Goal: Information Seeking & Learning: Learn about a topic

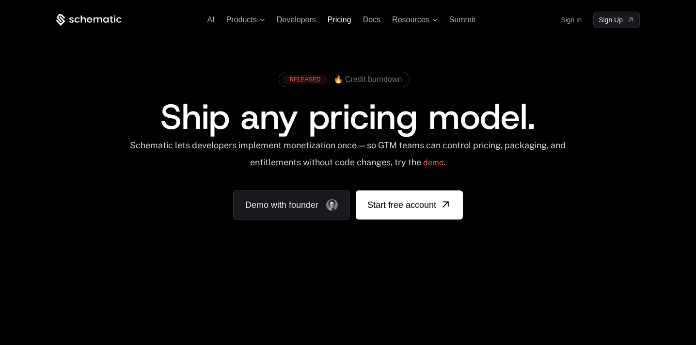
click at [333, 17] on span "Pricing" at bounding box center [340, 20] width 24 height 8
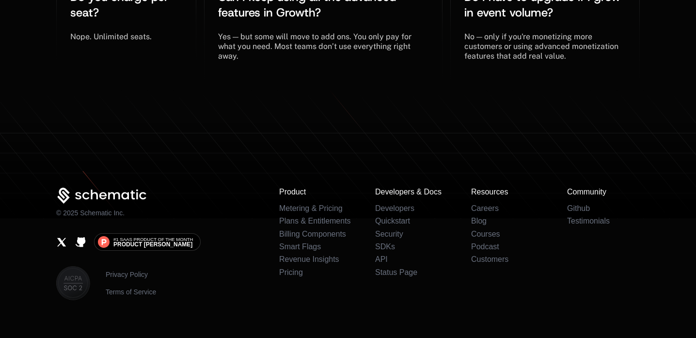
scroll to position [2296, 2]
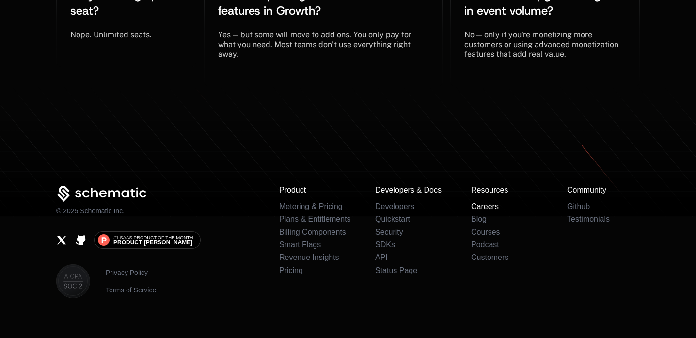
click at [489, 202] on link "Careers" at bounding box center [485, 206] width 28 height 8
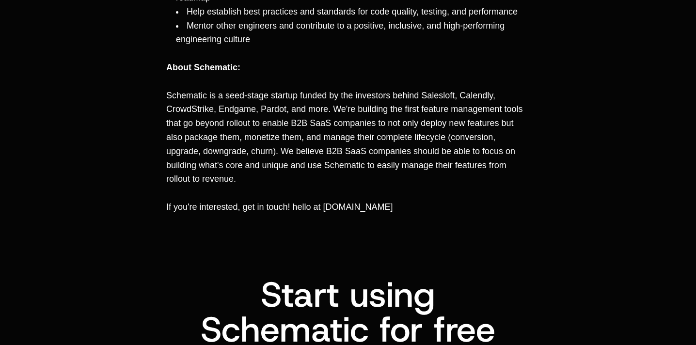
scroll to position [873, 0]
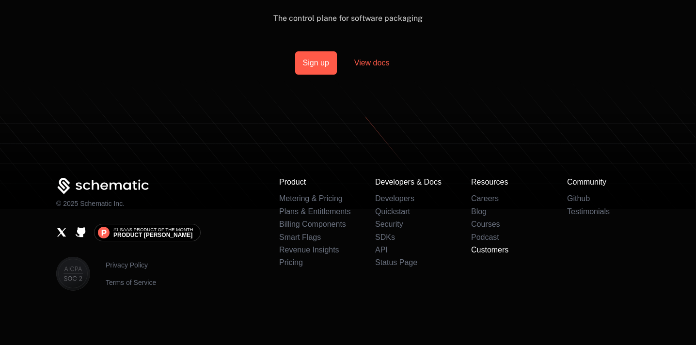
click at [489, 248] on link "Customers" at bounding box center [489, 250] width 37 height 8
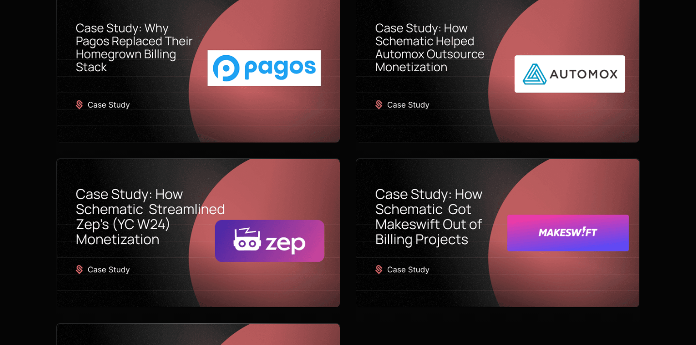
scroll to position [480, 0]
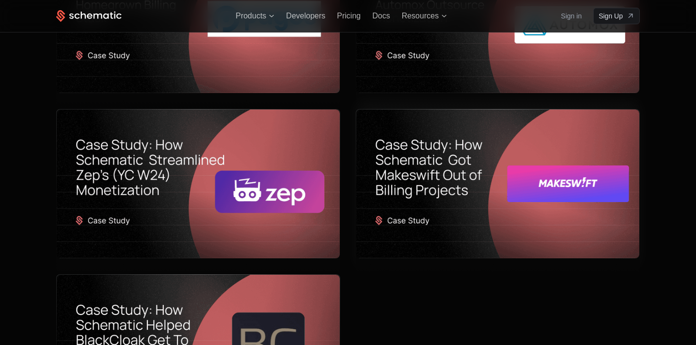
click at [536, 188] on img at bounding box center [497, 184] width 283 height 149
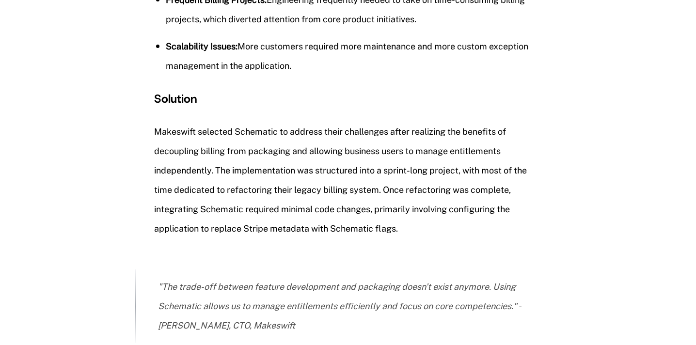
scroll to position [266, 0]
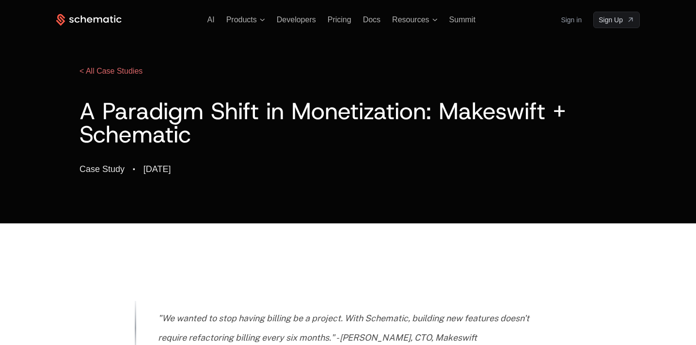
scroll to position [9, 0]
